Goal: Information Seeking & Learning: Check status

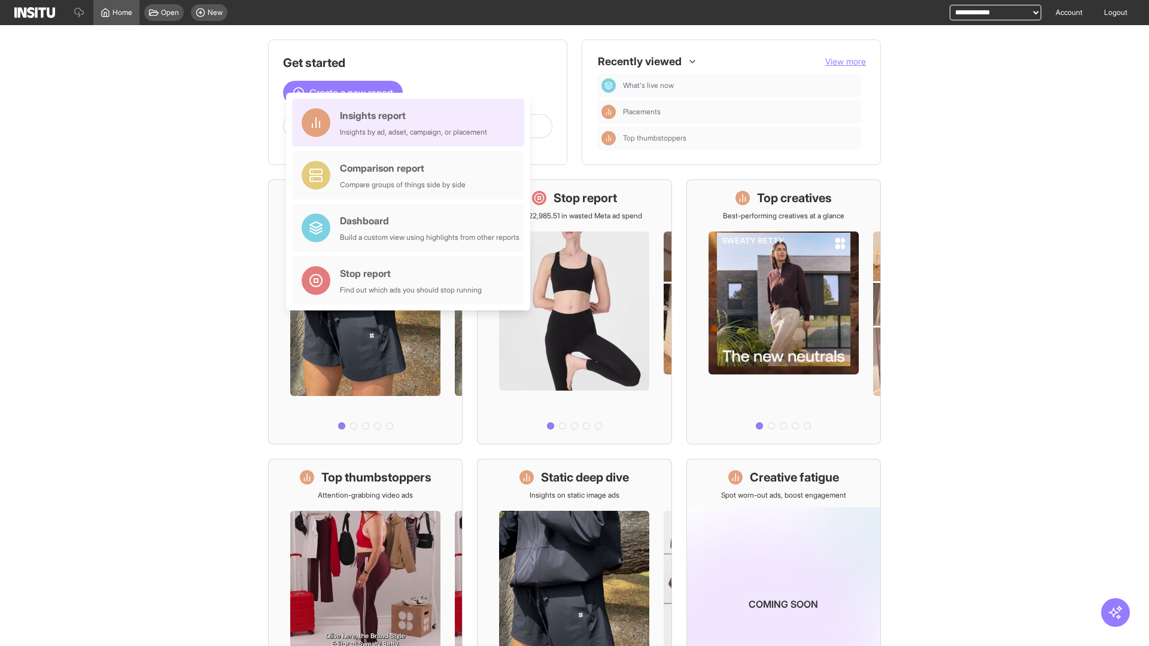
click at [411, 123] on div "Insights report Insights by ad, adset, campaign, or placement" at bounding box center [413, 122] width 147 height 29
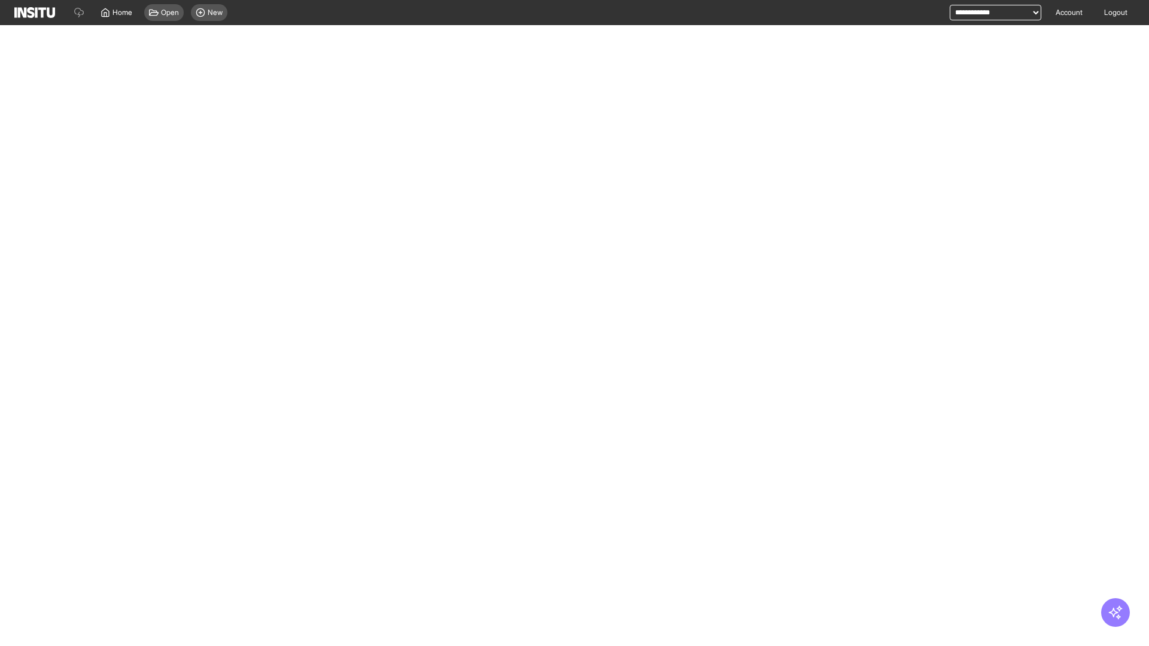
select select "**"
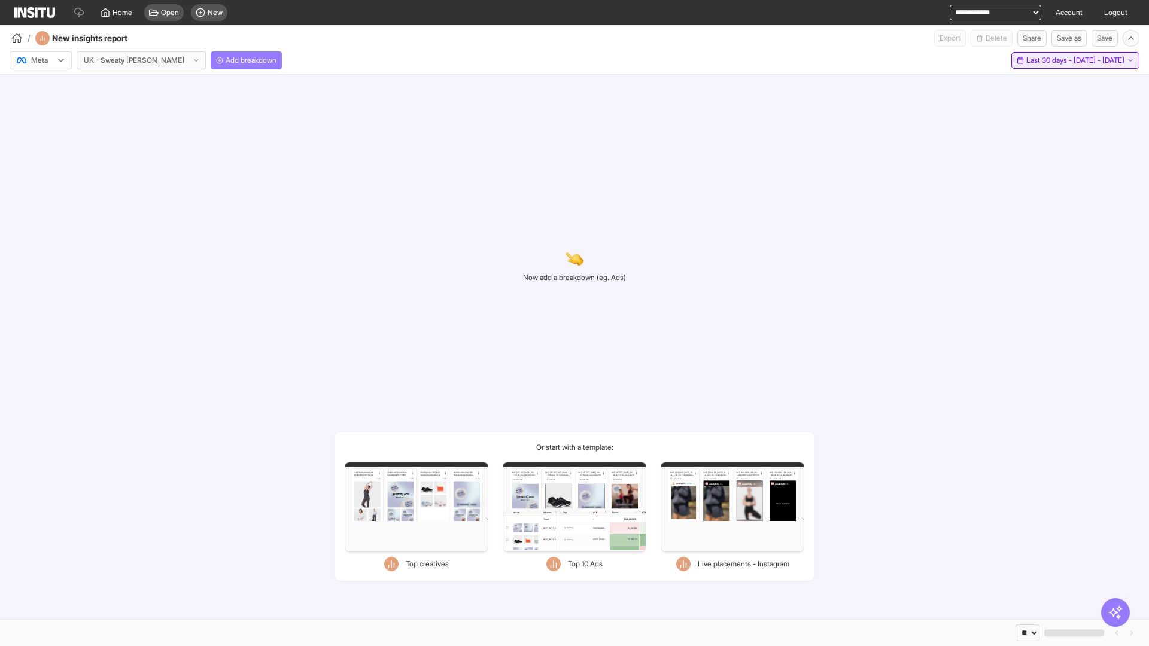
click at [1049, 60] on span "Last 30 days - [DATE] - [DATE]" at bounding box center [1075, 61] width 98 height 10
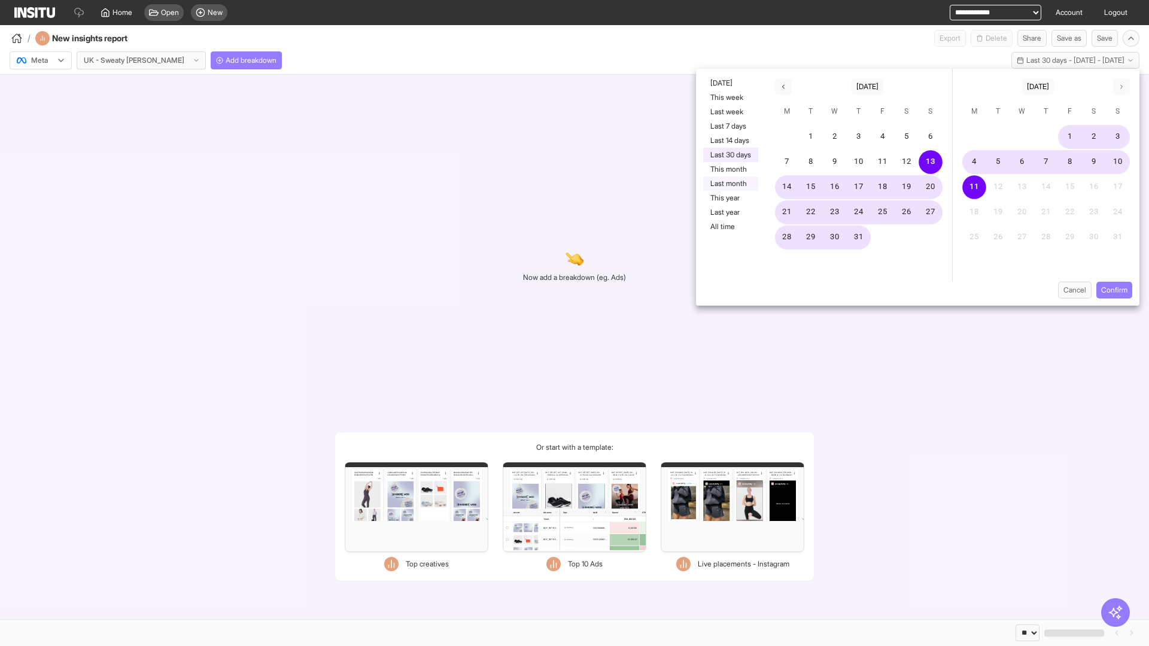
click at [730, 184] on button "Last month" at bounding box center [730, 184] width 55 height 14
